Goal: Check status: Check status

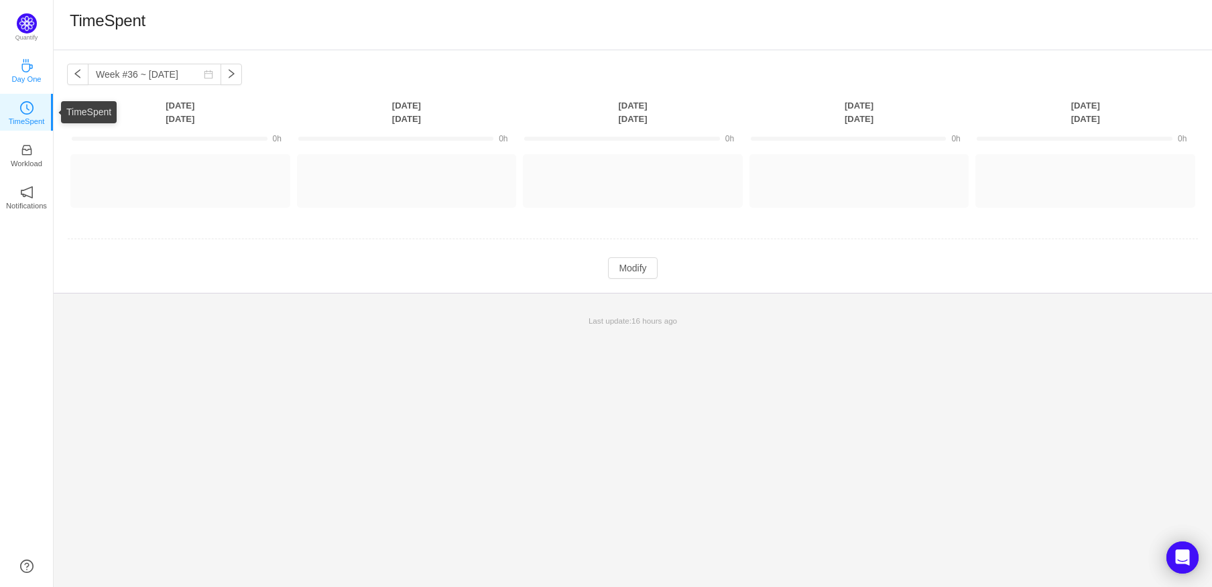
click at [32, 82] on p "Day One" at bounding box center [25, 79] width 29 height 12
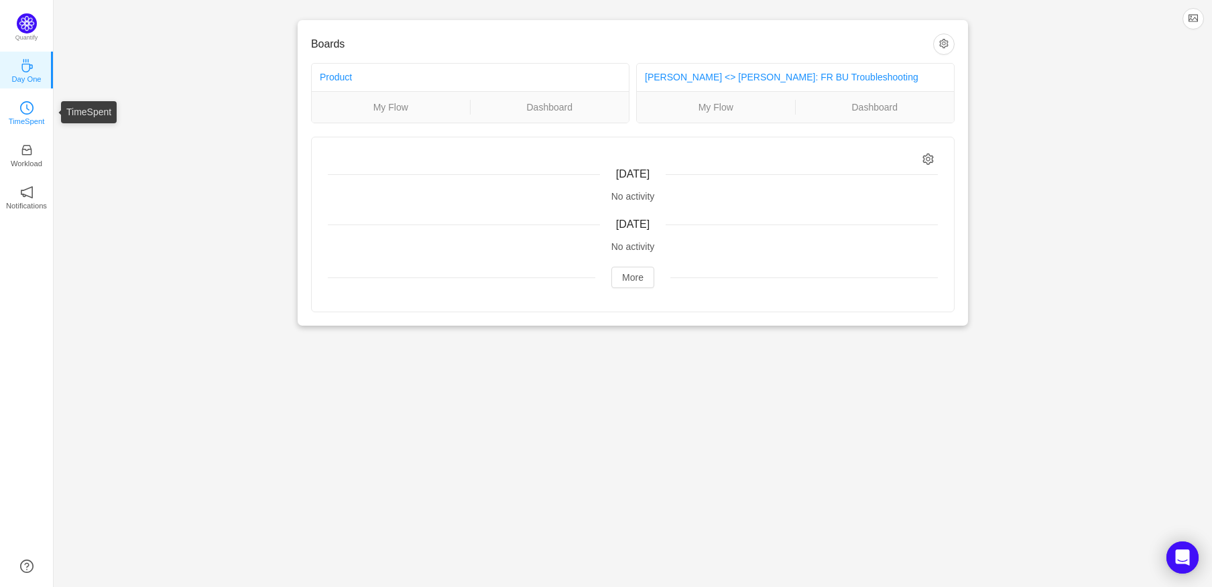
click at [29, 103] on icon "icon: clock-circle" at bounding box center [26, 107] width 13 height 13
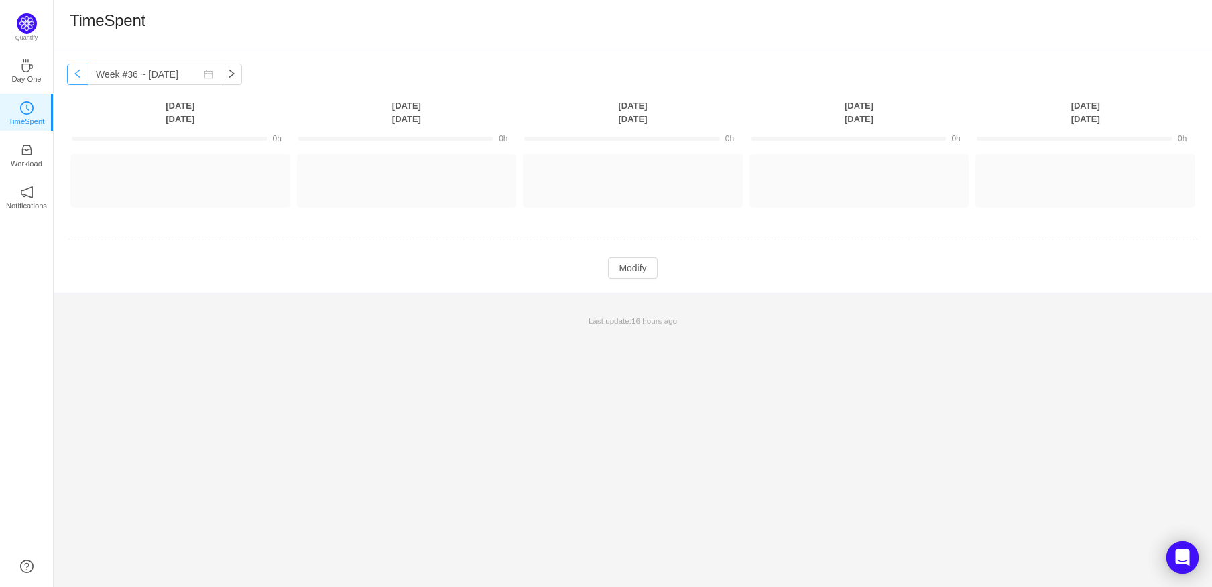
click at [73, 65] on button "button" at bounding box center [77, 74] width 21 height 21
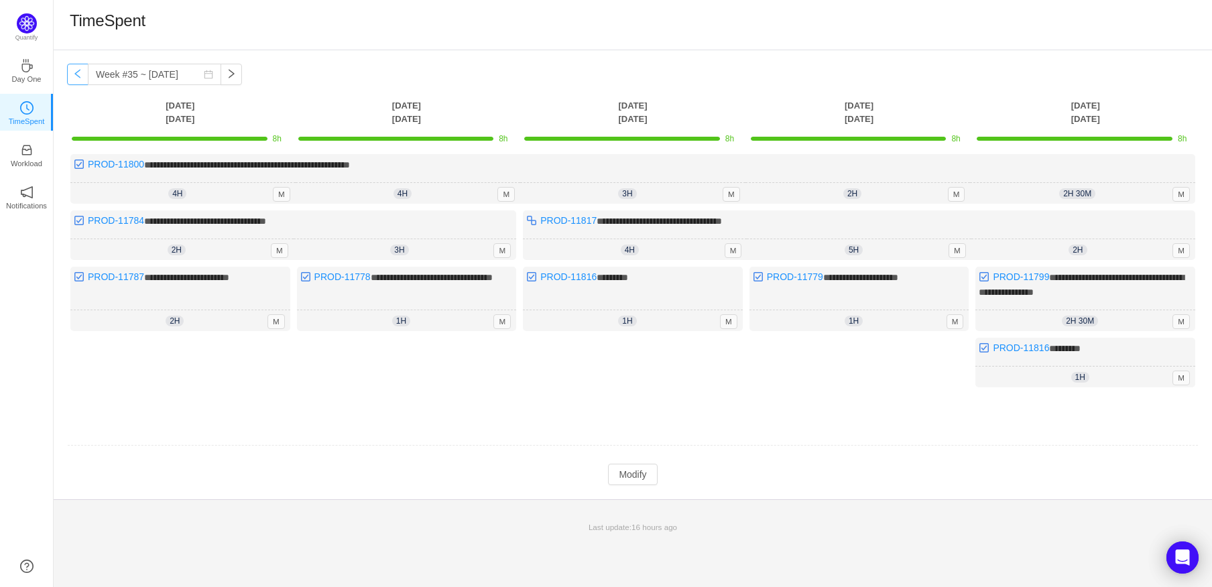
click at [80, 73] on button "button" at bounding box center [77, 74] width 21 height 21
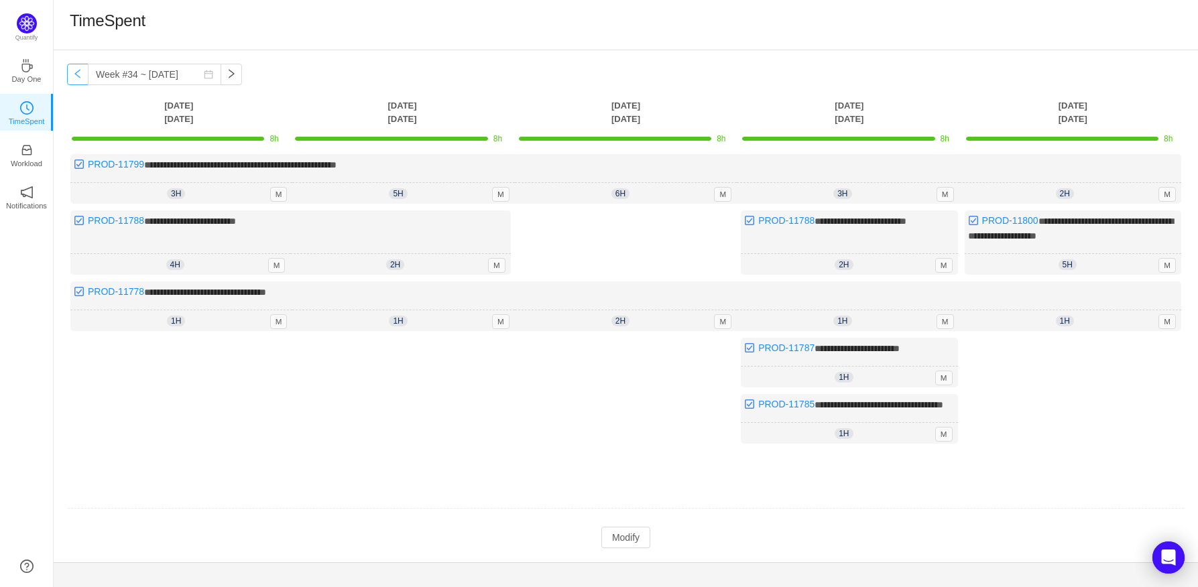
click at [77, 79] on button "button" at bounding box center [77, 74] width 21 height 21
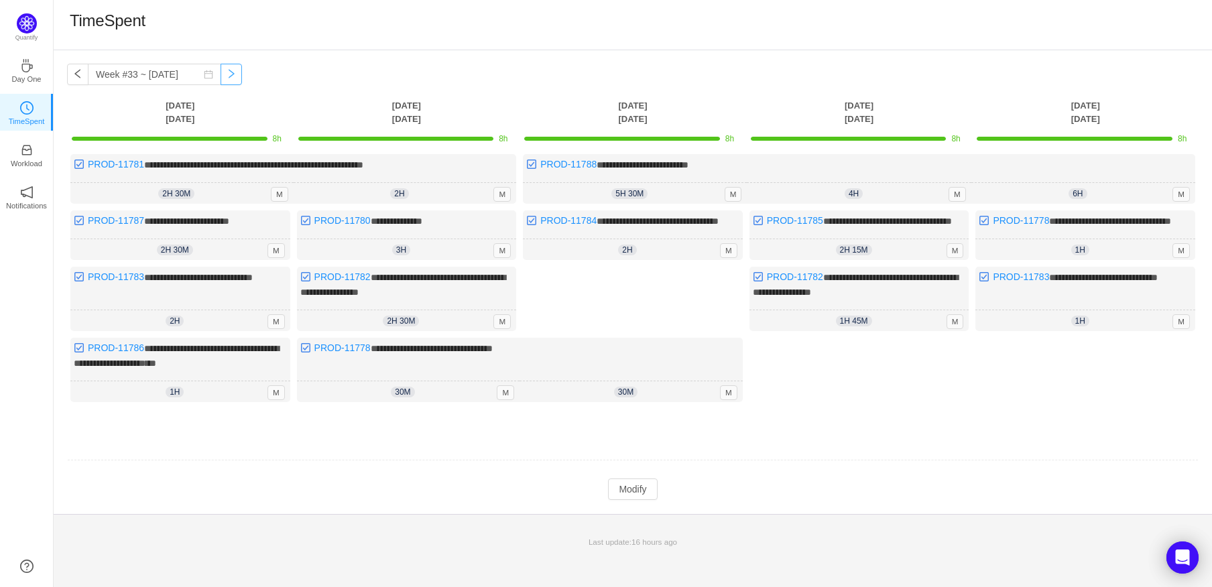
click at [221, 76] on button "button" at bounding box center [231, 74] width 21 height 21
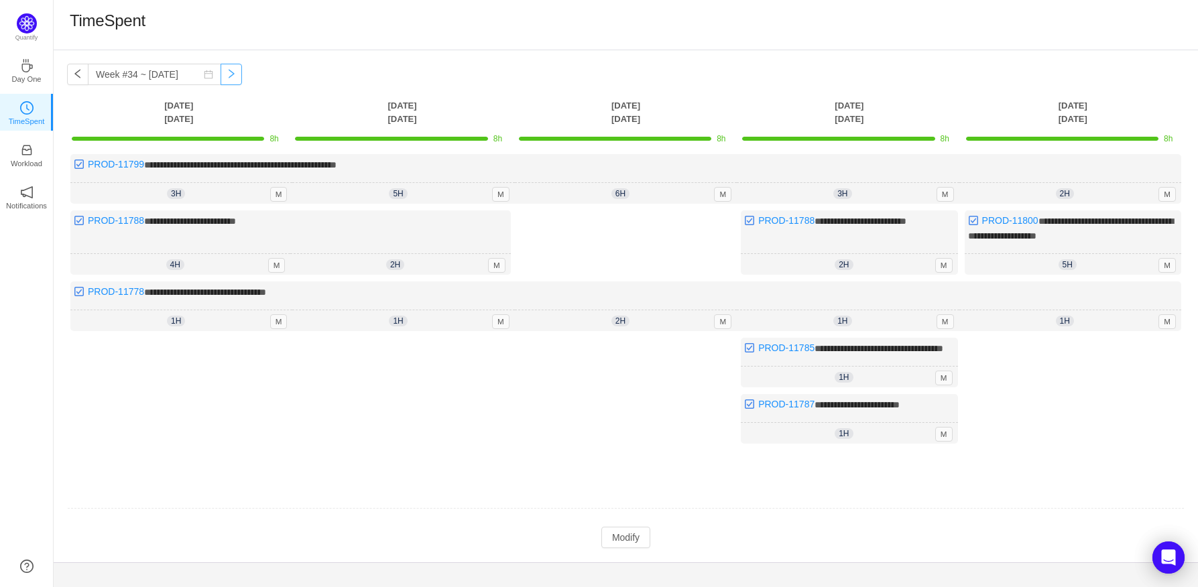
click at [221, 76] on button "button" at bounding box center [231, 74] width 21 height 21
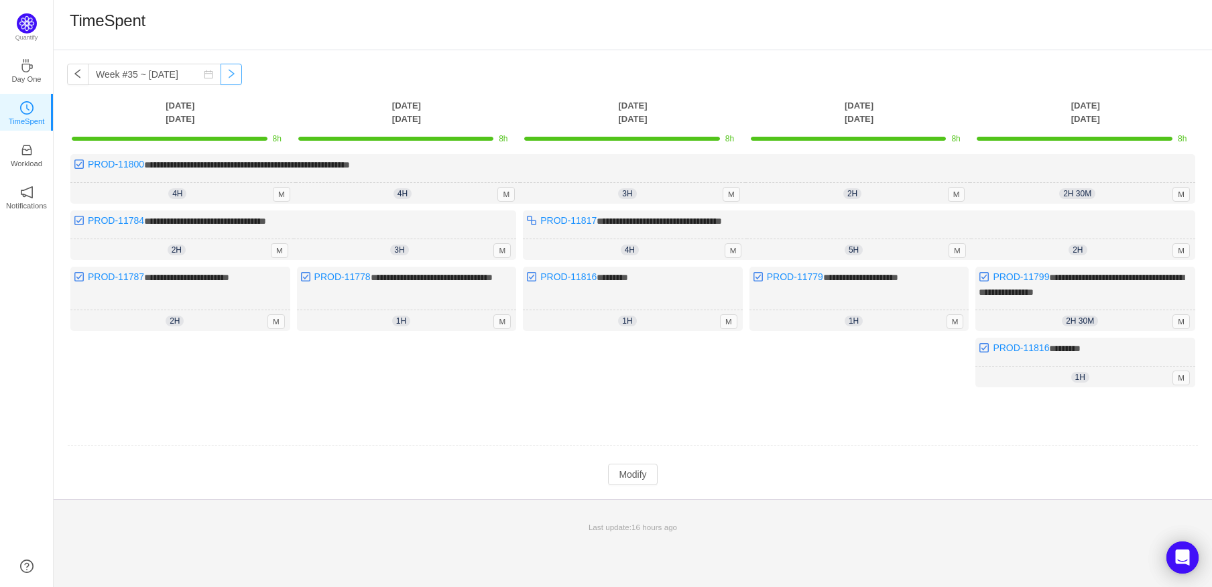
click at [221, 75] on button "button" at bounding box center [231, 74] width 21 height 21
type input "Week #36 ~ [DATE]"
